Goal: Transaction & Acquisition: Purchase product/service

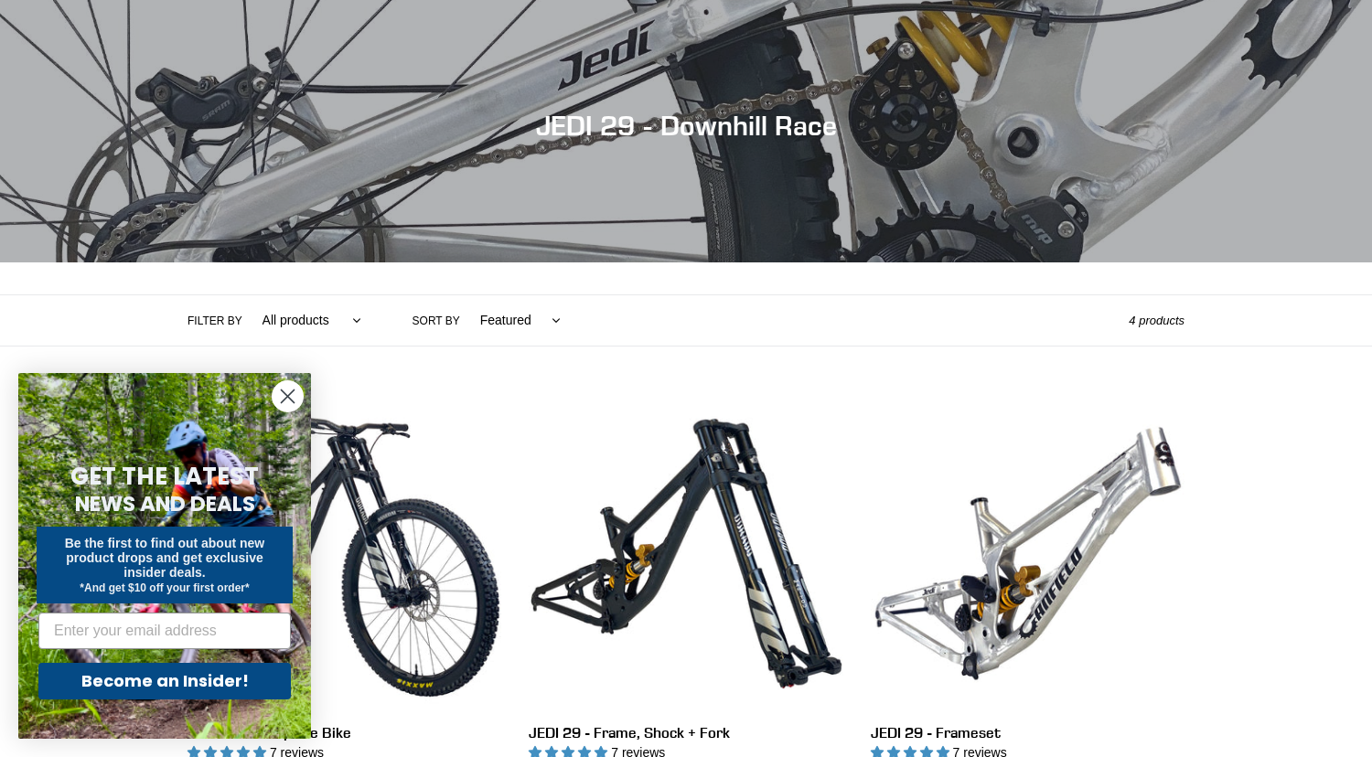
scroll to position [151, 0]
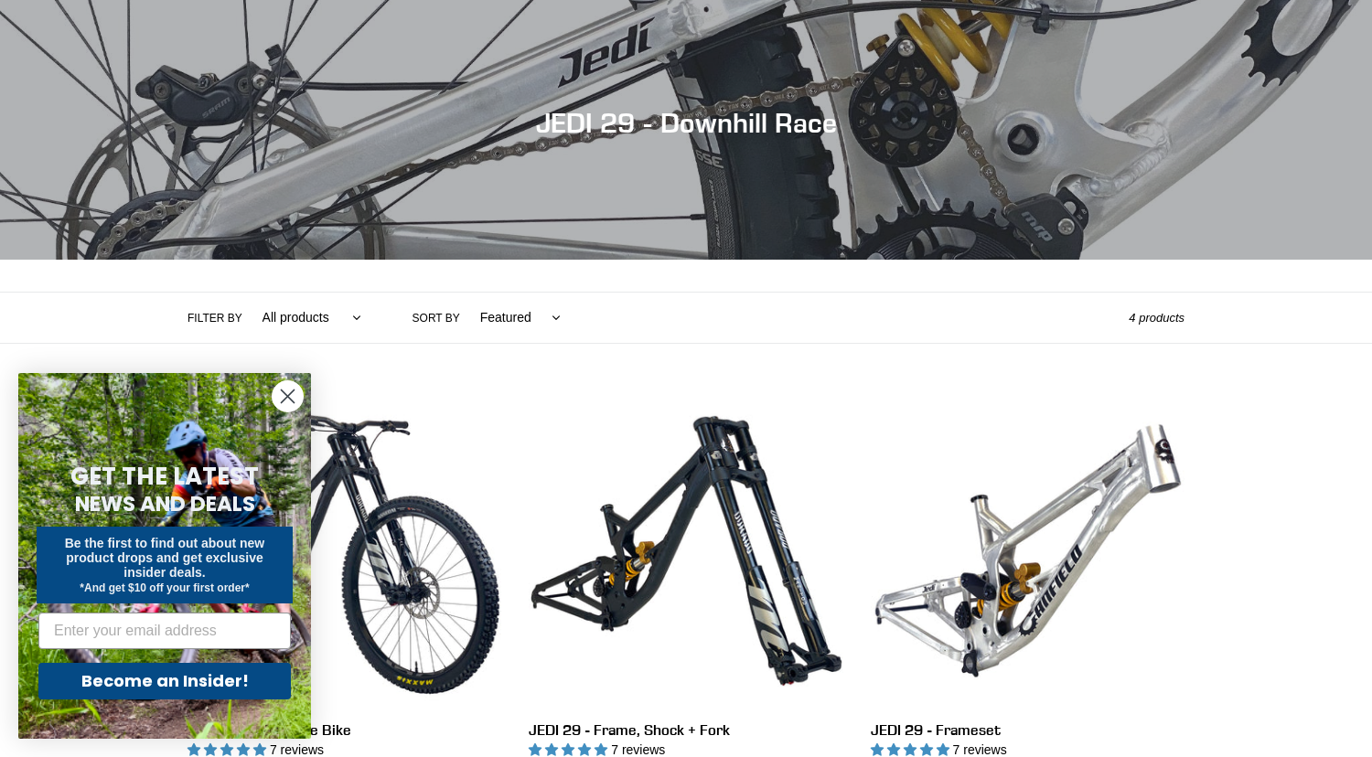
click at [276, 393] on circle "Close dialog" at bounding box center [288, 396] width 30 height 30
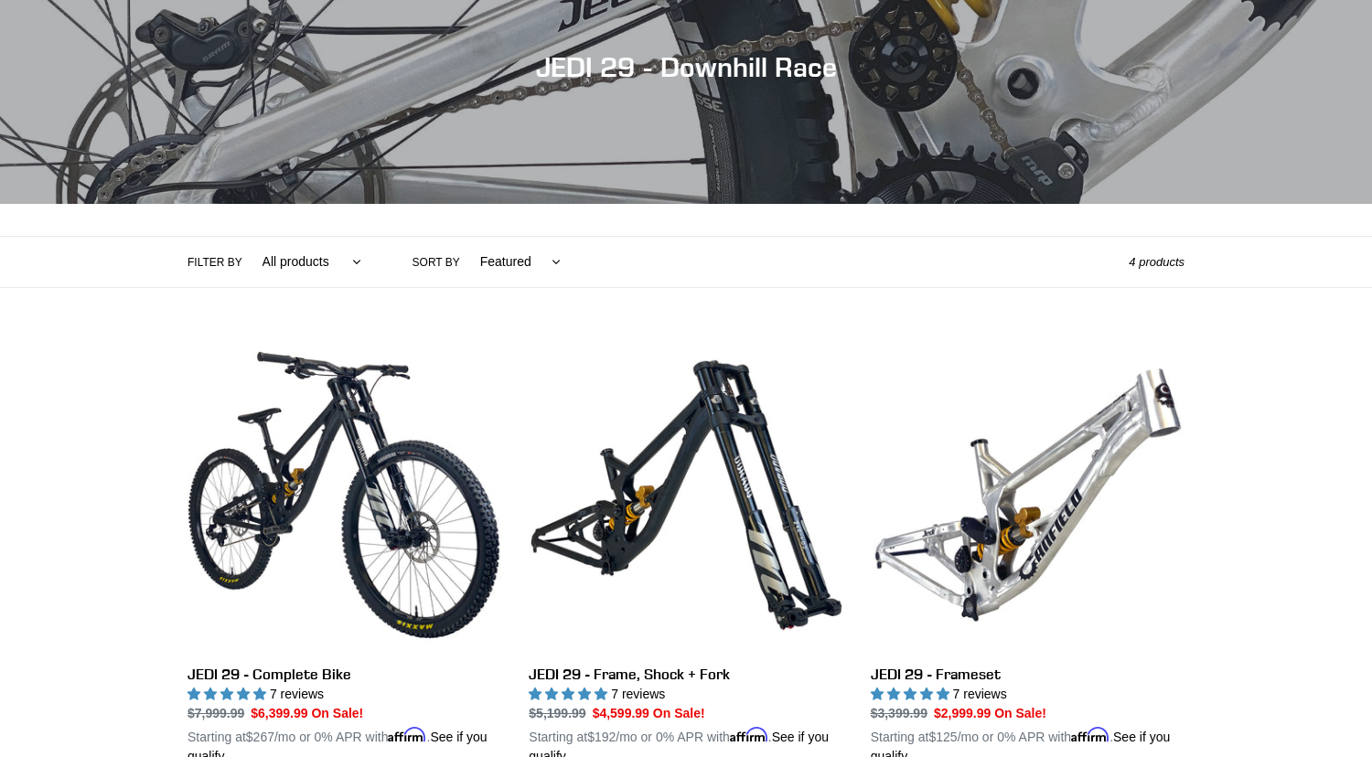
scroll to position [197, 0]
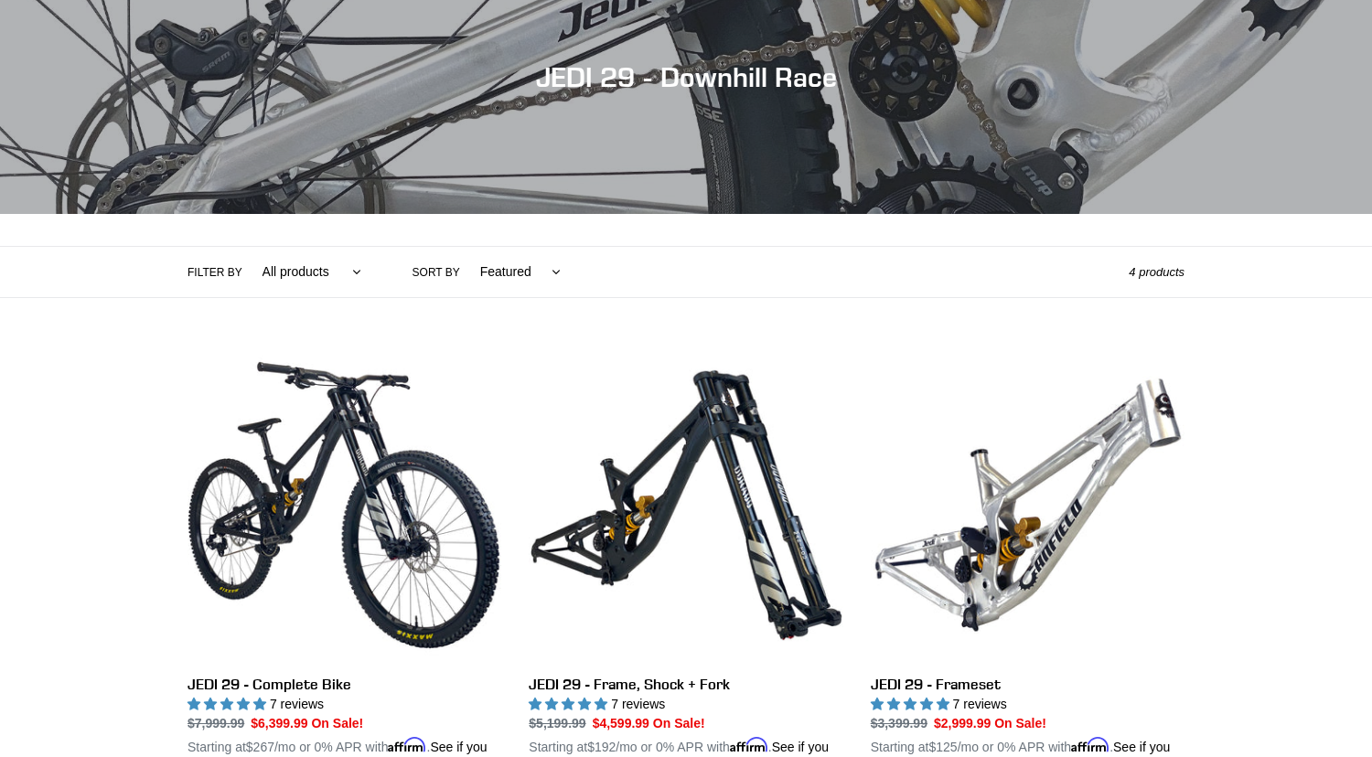
click at [307, 252] on select "All products 29er BFCM23 BFCM24 DEMO BIKE Downhill Full Suspension high-pivot J…" at bounding box center [307, 272] width 123 height 50
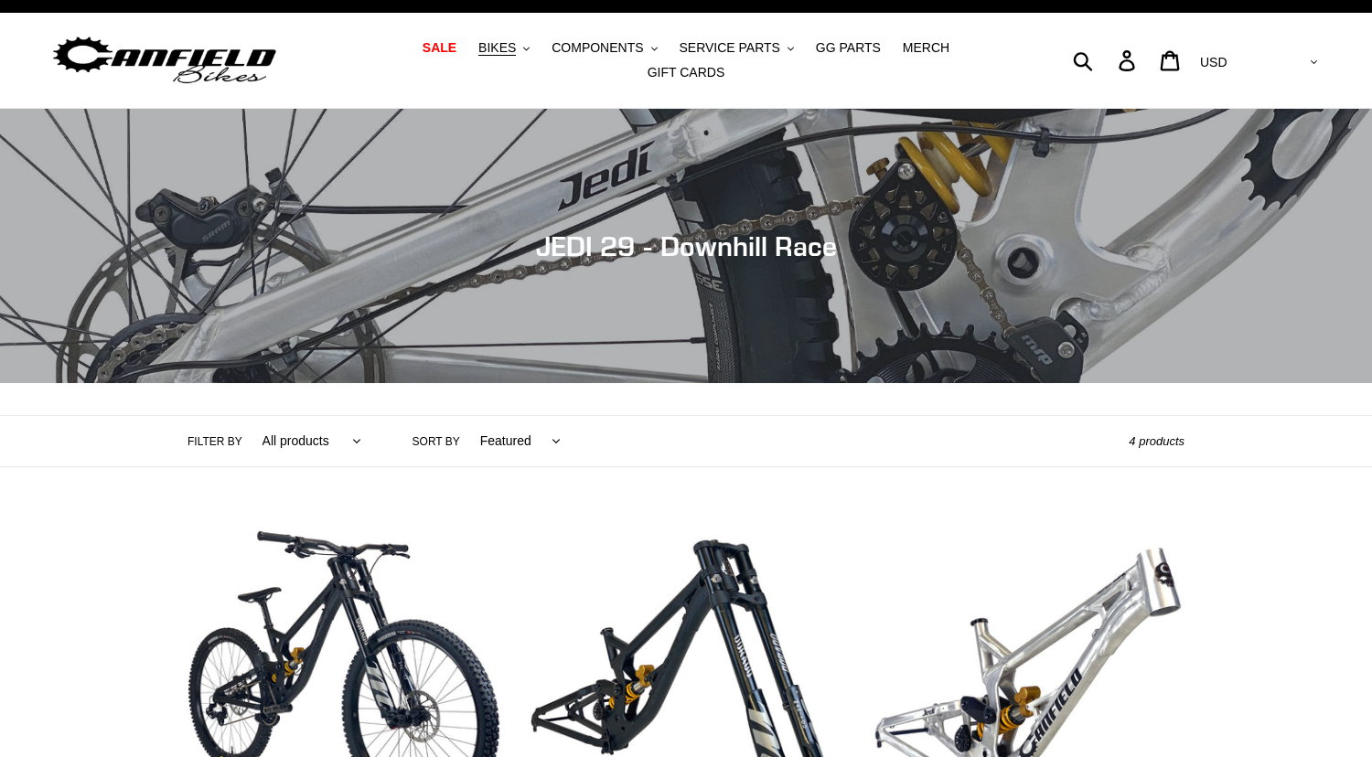
scroll to position [0, 0]
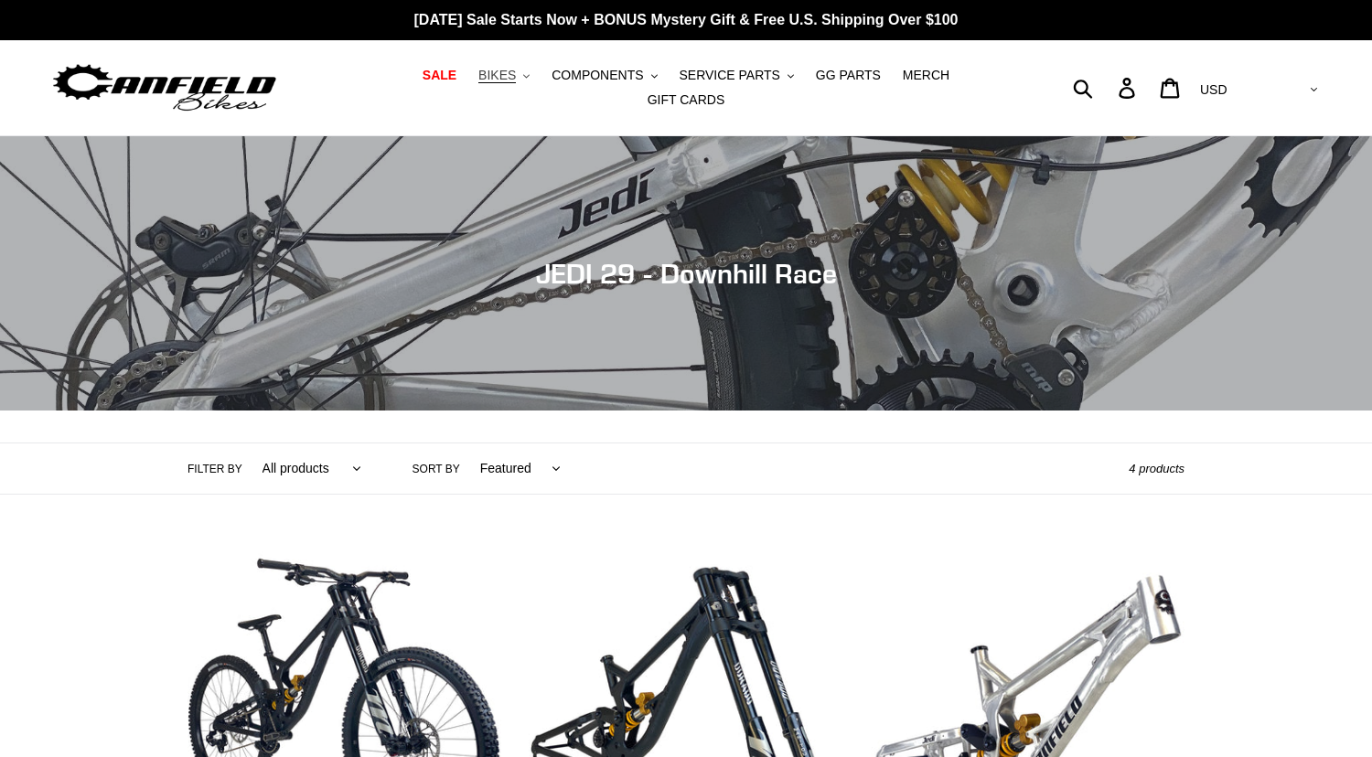
click at [469, 88] on button "BIKES .cls-1{fill:#231f20}" at bounding box center [504, 75] width 70 height 25
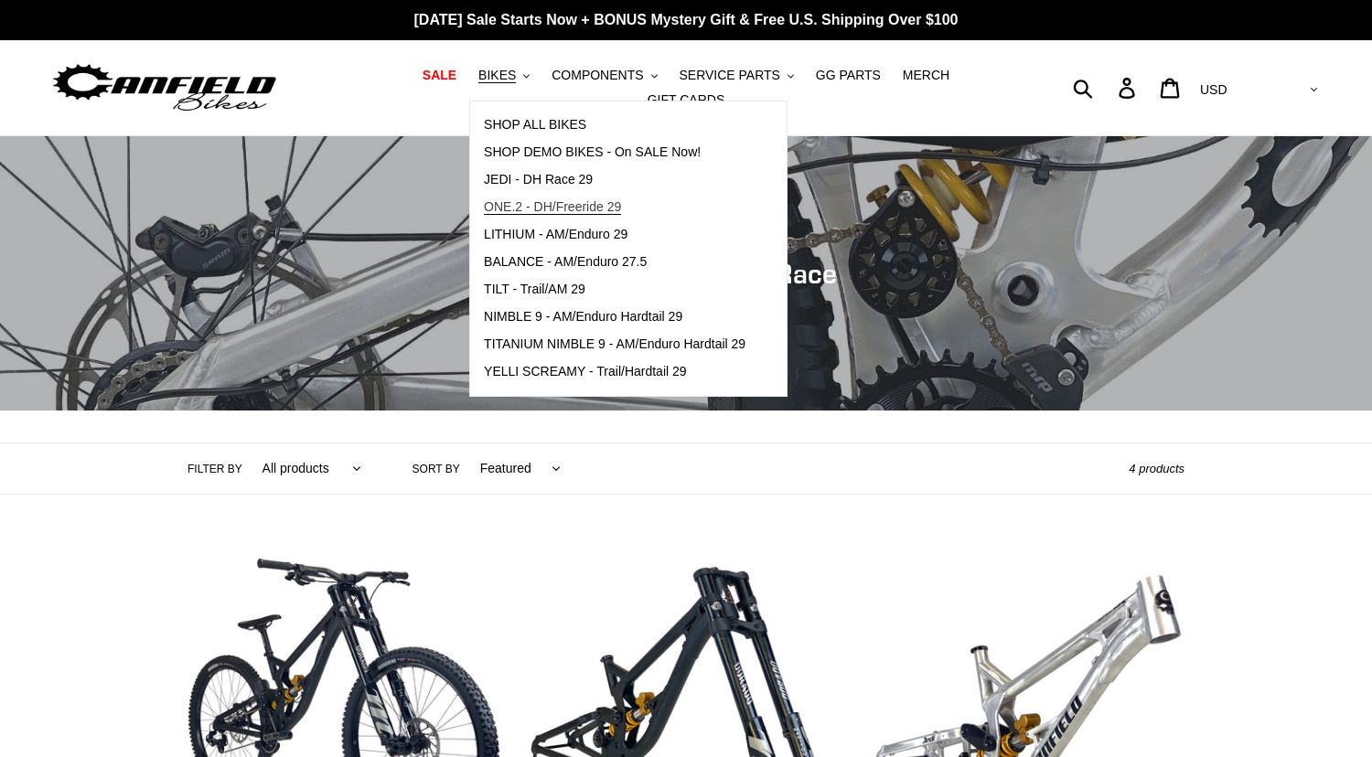
click at [563, 209] on span "ONE.2 - DH/Freeride 29" at bounding box center [552, 207] width 137 height 16
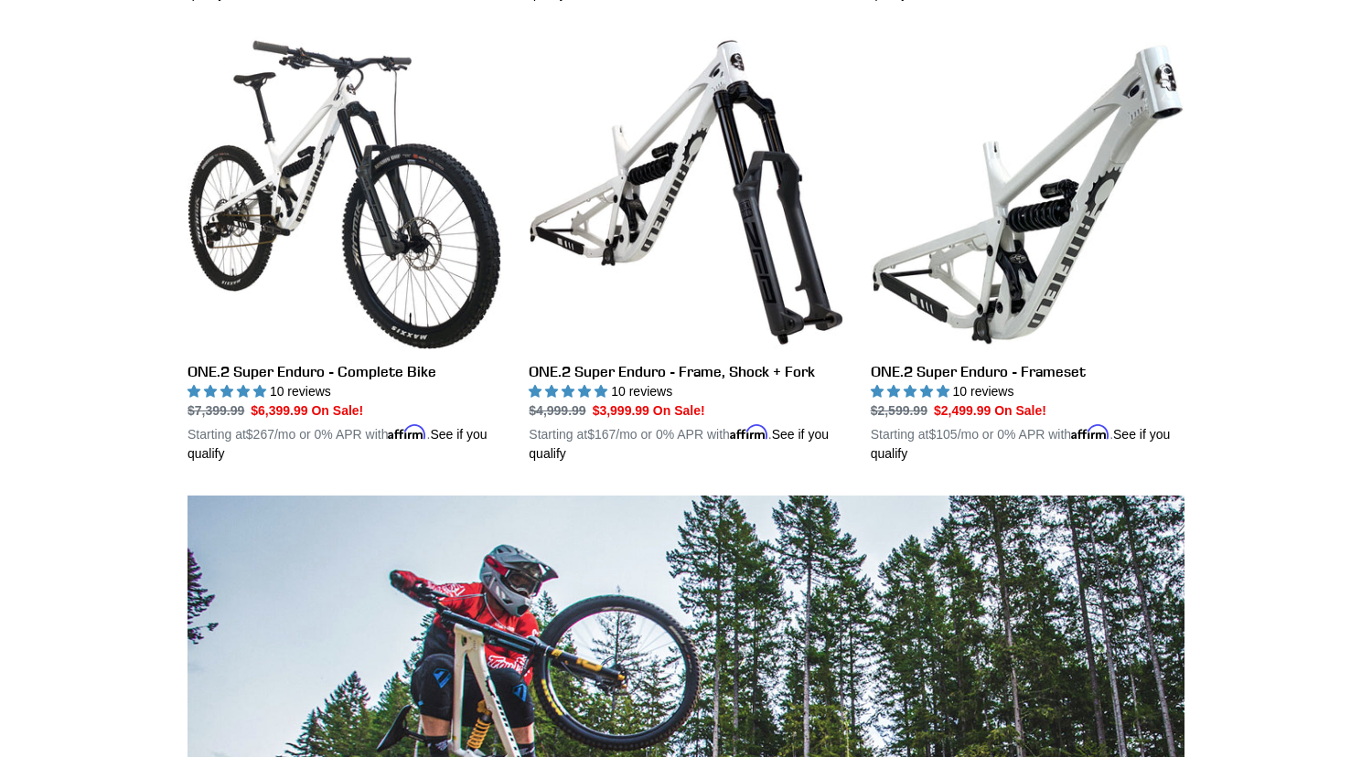
scroll to position [991, 0]
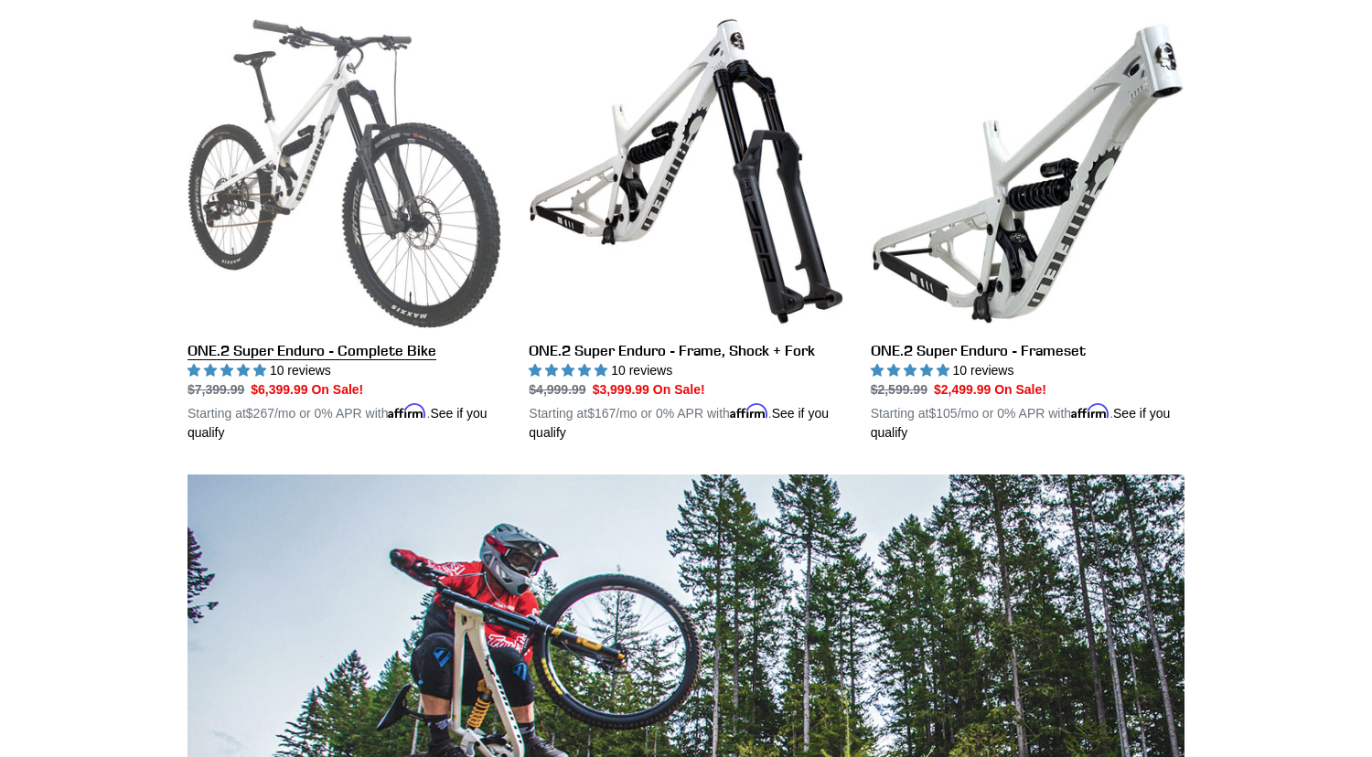
click at [312, 150] on link "ONE.2 Super Enduro - Complete Bike" at bounding box center [345, 229] width 314 height 428
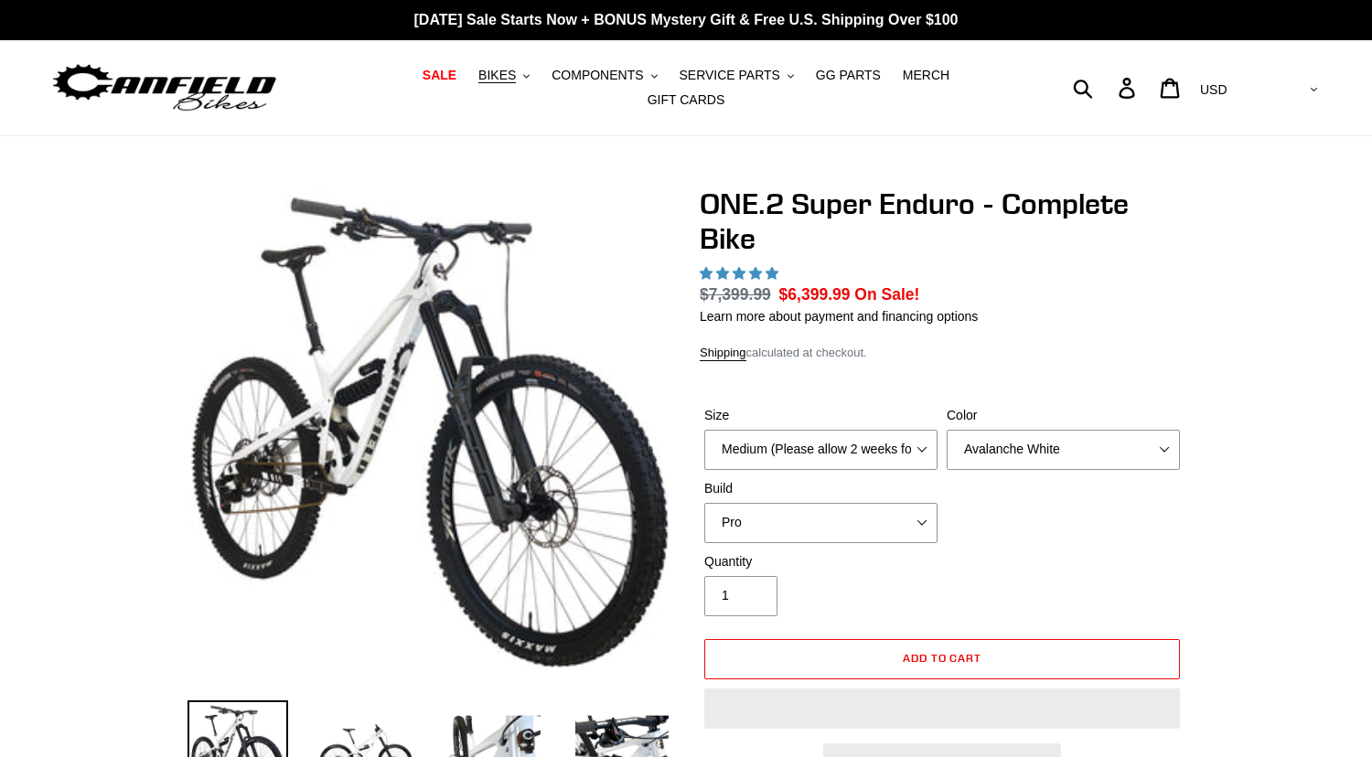
select select "highest-rating"
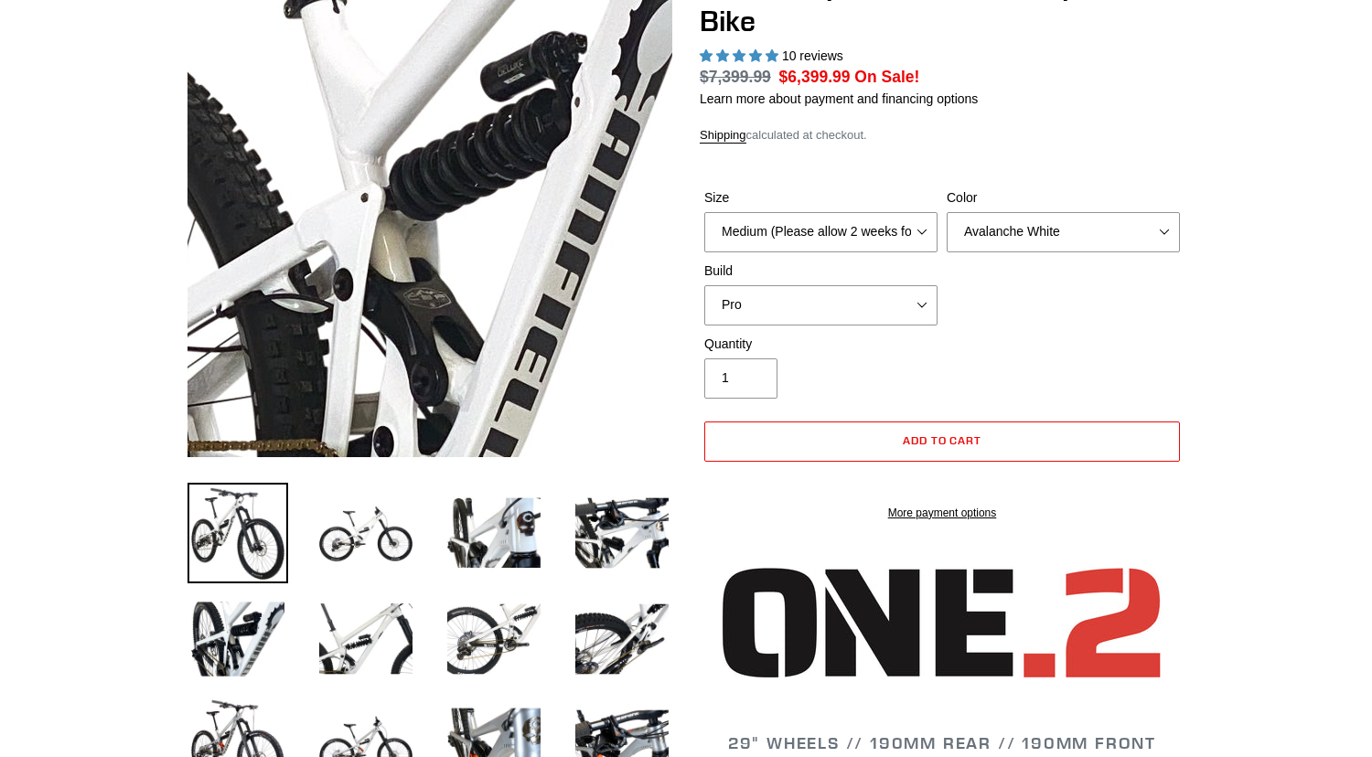
scroll to position [222, 0]
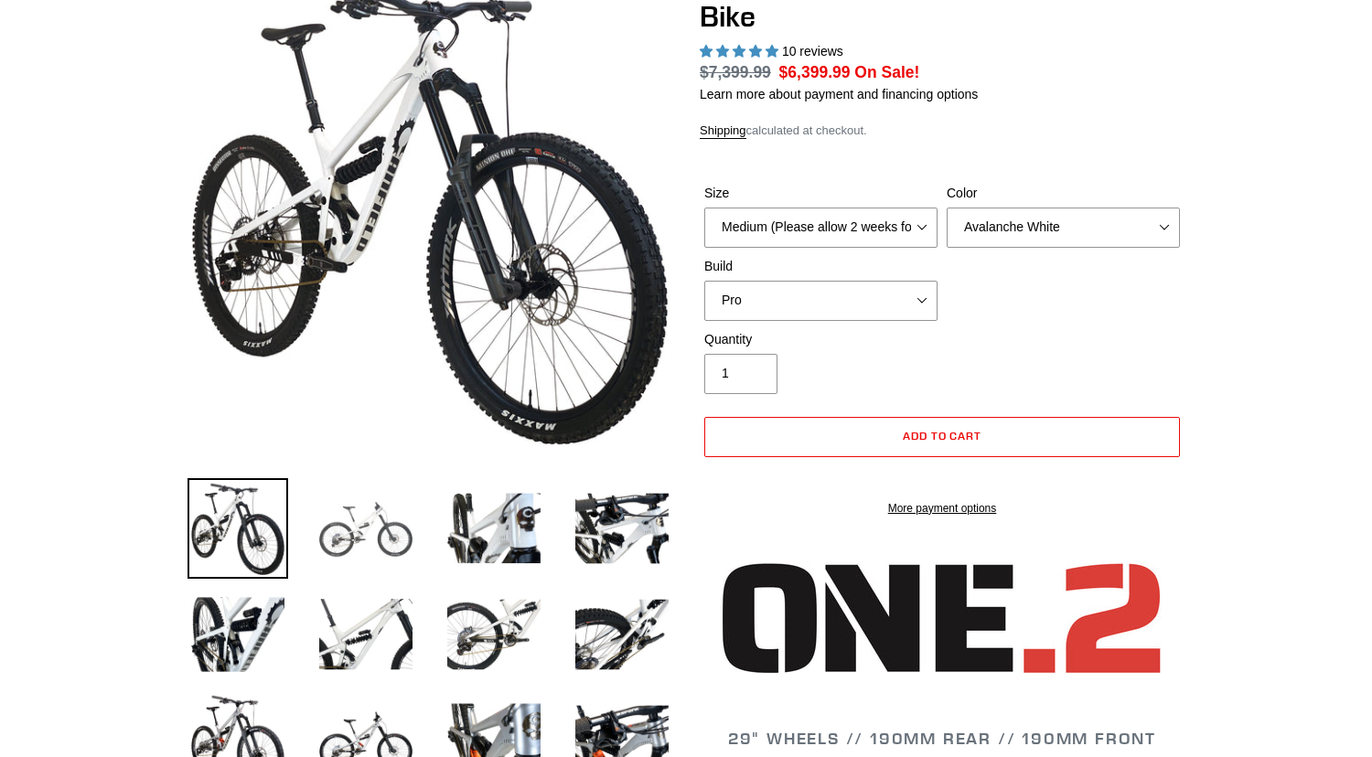
click at [362, 498] on img at bounding box center [366, 528] width 101 height 101
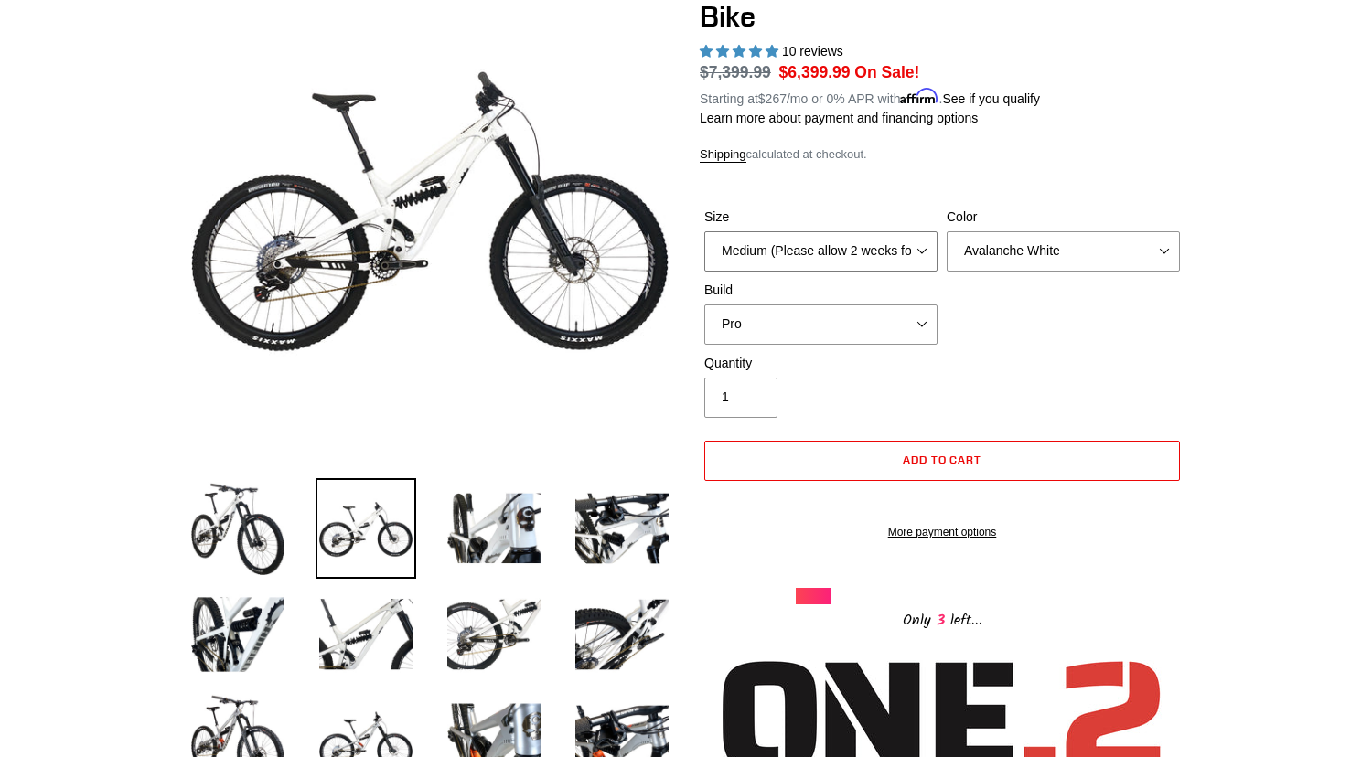
click at [875, 235] on select "Medium (Please allow 2 weeks for delivery) Large (Sold Out)" at bounding box center [820, 251] width 233 height 40
